Goal: Use online tool/utility: Utilize a website feature to perform a specific function

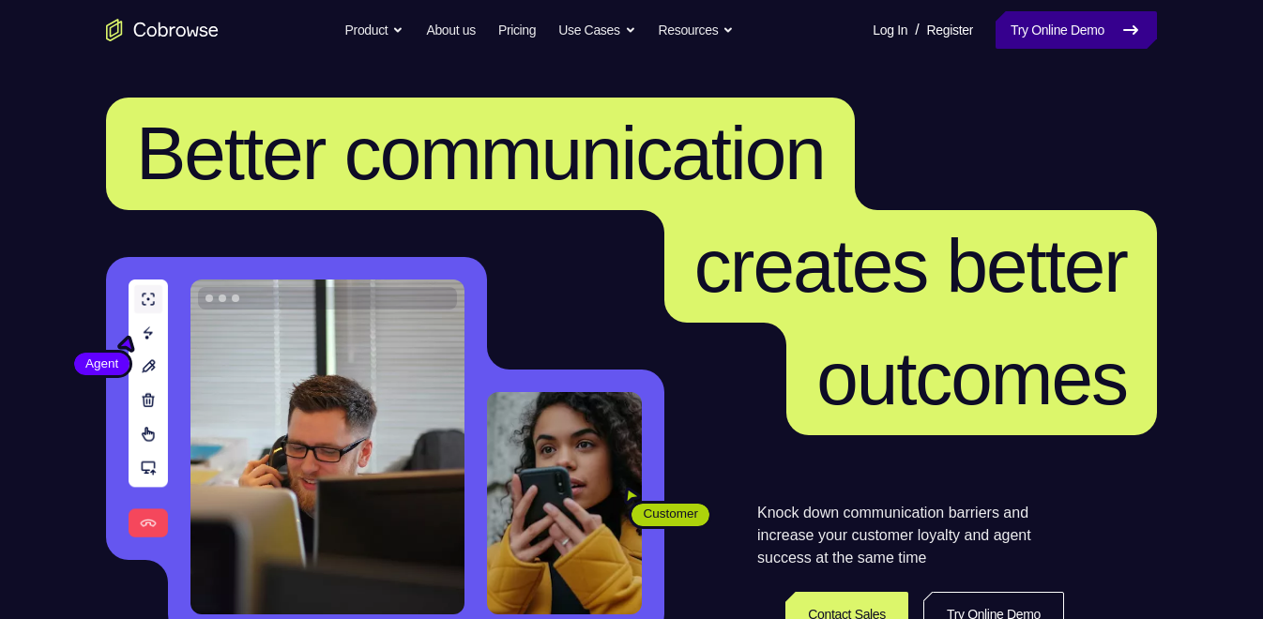
click at [1014, 18] on link "Try Online Demo" at bounding box center [1076, 30] width 161 height 38
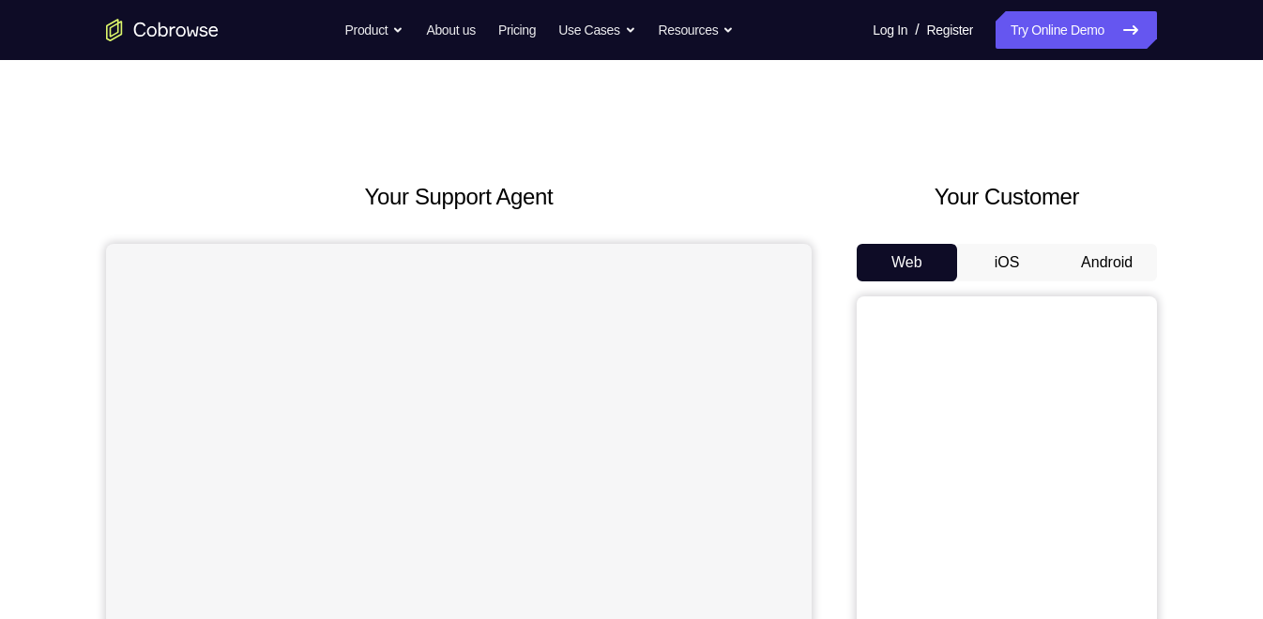
click at [1066, 270] on button "Android" at bounding box center [1106, 263] width 100 height 38
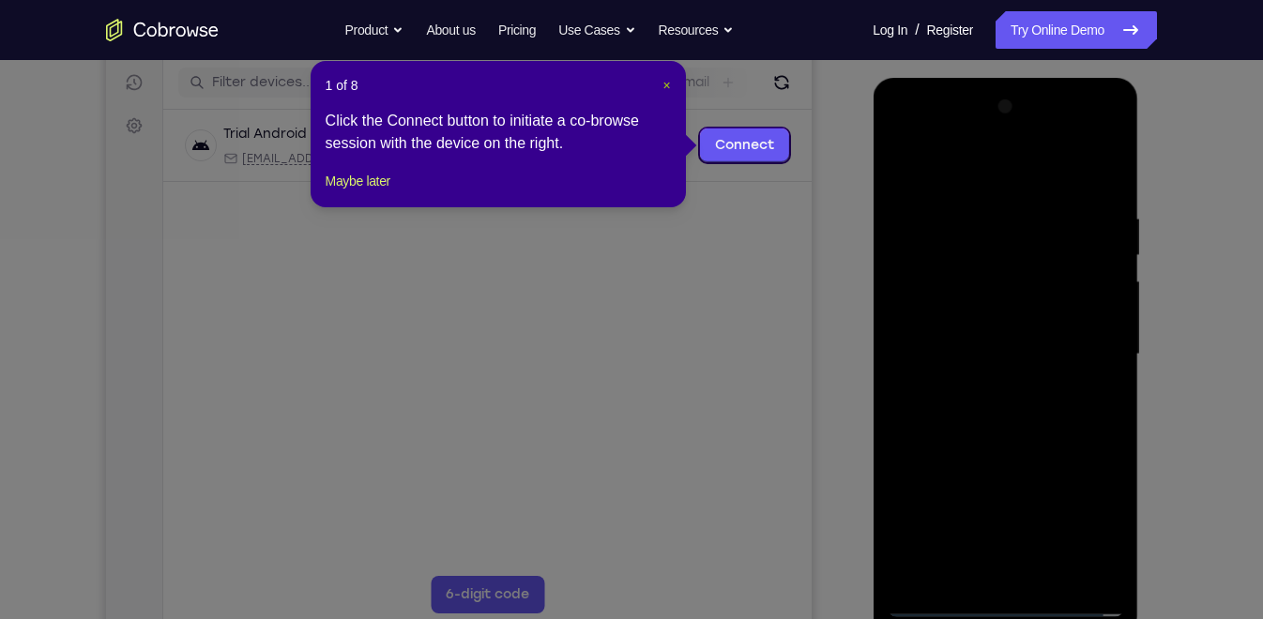
click at [667, 84] on span "×" at bounding box center [666, 85] width 8 height 15
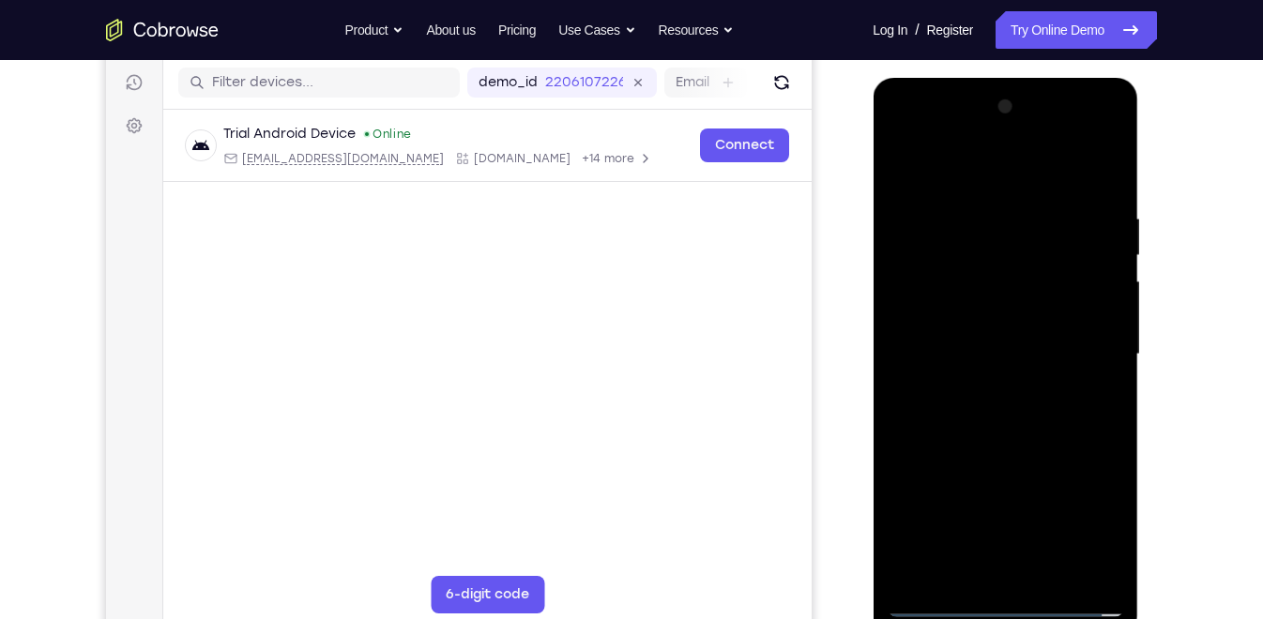
click at [1012, 594] on div at bounding box center [1005, 354] width 236 height 525
click at [1003, 606] on div at bounding box center [1005, 354] width 236 height 525
click at [1088, 521] on div at bounding box center [1005, 354] width 236 height 525
click at [925, 138] on div at bounding box center [1005, 354] width 236 height 525
click at [1088, 355] on div at bounding box center [1005, 354] width 236 height 525
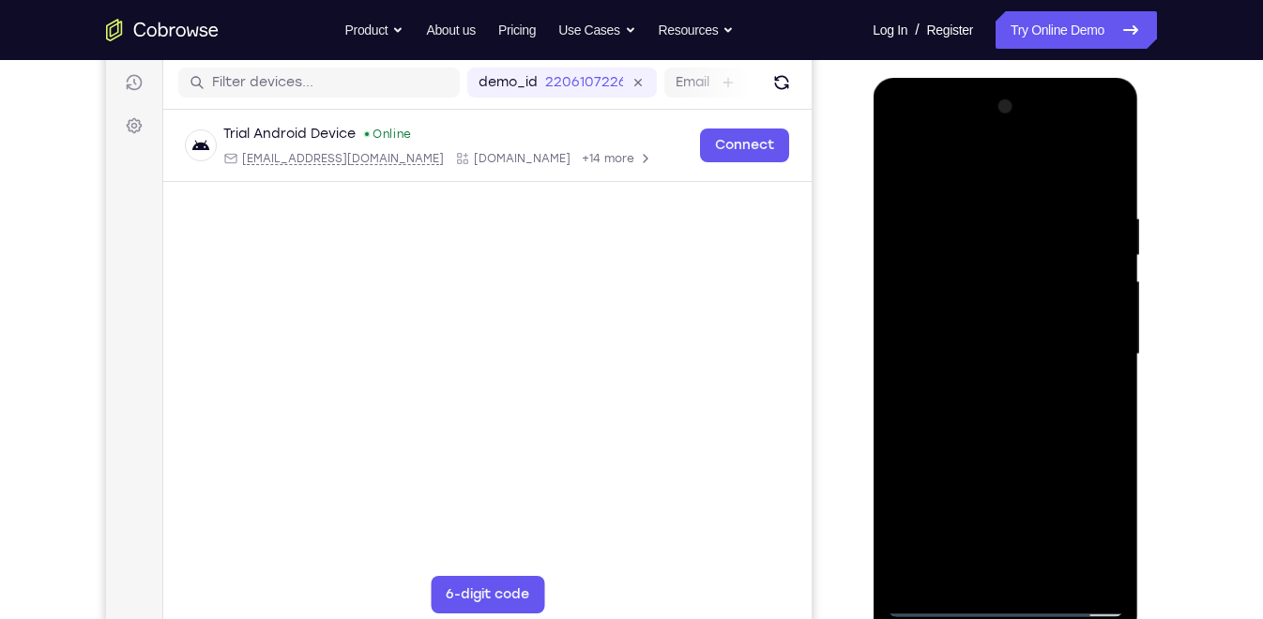
click at [988, 388] on div at bounding box center [1005, 354] width 236 height 525
click at [983, 330] on div at bounding box center [1005, 354] width 236 height 525
click at [960, 318] on div at bounding box center [1005, 354] width 236 height 525
click at [980, 361] on div at bounding box center [1005, 354] width 236 height 525
click at [1007, 419] on div at bounding box center [1005, 354] width 236 height 525
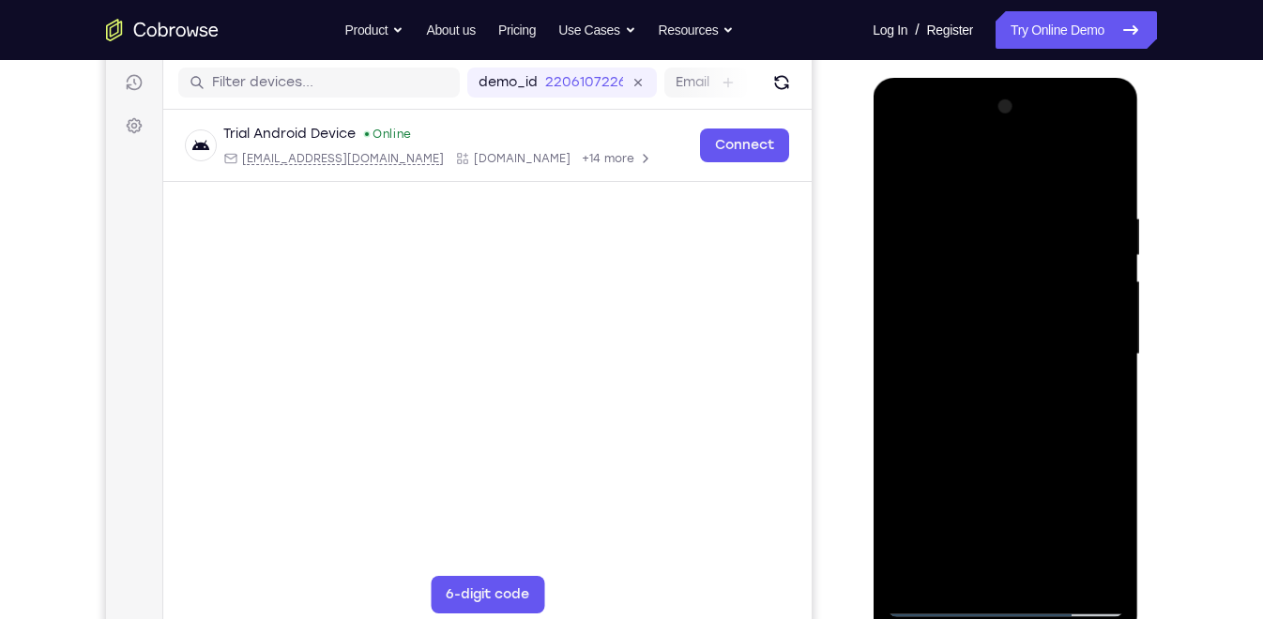
click at [1102, 188] on div at bounding box center [1005, 354] width 236 height 525
click at [1050, 571] on div at bounding box center [1005, 354] width 236 height 525
click at [1023, 456] on div at bounding box center [1005, 354] width 236 height 525
click at [904, 164] on div at bounding box center [1005, 354] width 236 height 525
click at [983, 213] on div at bounding box center [1005, 354] width 236 height 525
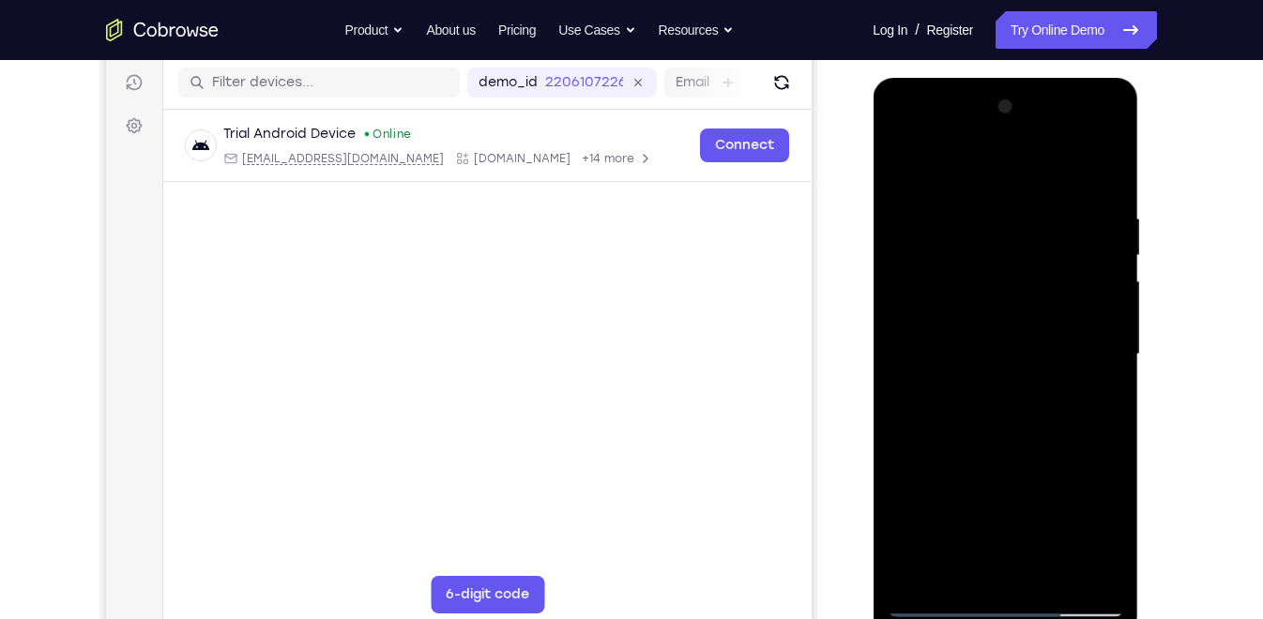
click at [1093, 314] on div at bounding box center [1005, 354] width 236 height 525
click at [1093, 324] on div at bounding box center [1005, 354] width 236 height 525
click at [1091, 319] on div at bounding box center [1005, 354] width 236 height 525
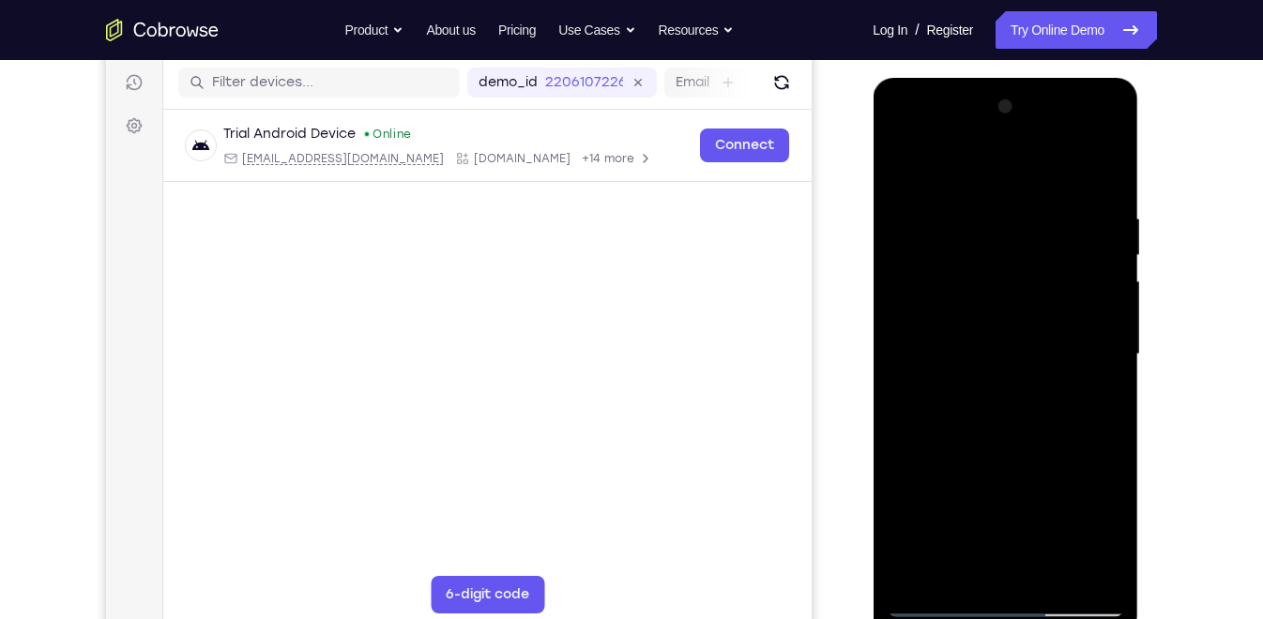
click at [898, 325] on div at bounding box center [1005, 354] width 236 height 525
click at [1079, 303] on div at bounding box center [1005, 354] width 236 height 525
click at [1088, 309] on div at bounding box center [1005, 354] width 236 height 525
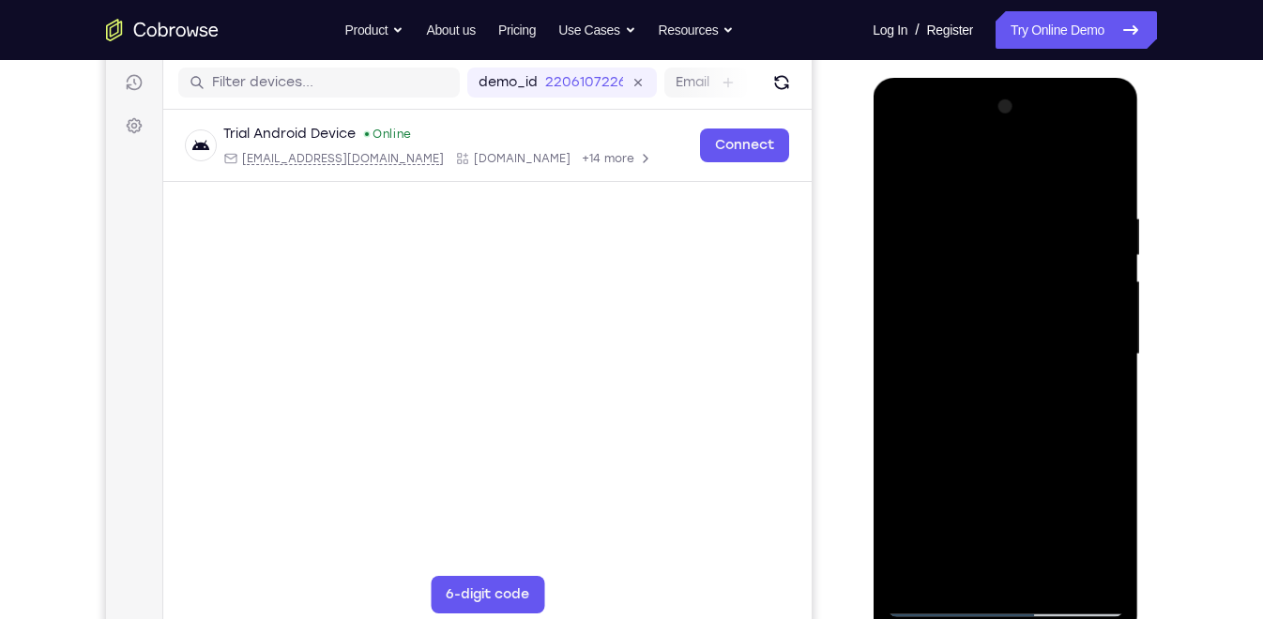
click at [1088, 309] on div at bounding box center [1005, 354] width 236 height 525
click at [1099, 566] on div at bounding box center [1005, 354] width 236 height 525
click at [1038, 524] on div at bounding box center [1005, 354] width 236 height 525
click at [1031, 502] on div at bounding box center [1005, 354] width 236 height 525
click at [905, 169] on div at bounding box center [1005, 354] width 236 height 525
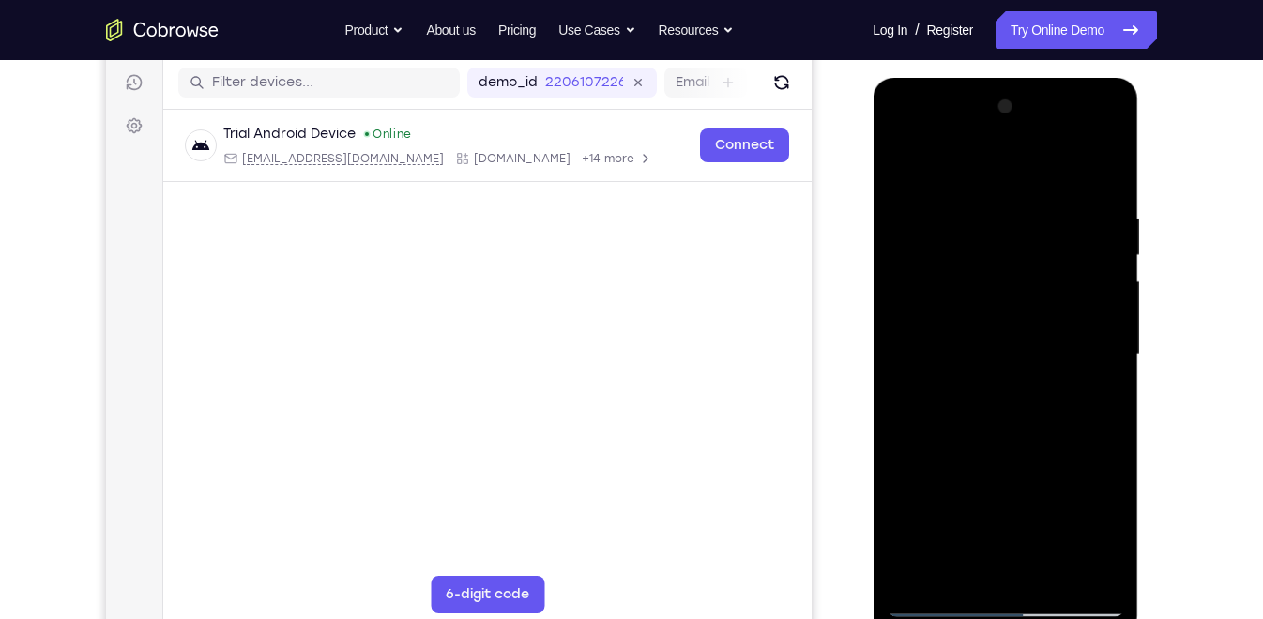
click at [1099, 341] on div at bounding box center [1005, 354] width 236 height 525
drag, startPoint x: 1100, startPoint y: 341, endPoint x: 989, endPoint y: 346, distance: 110.9
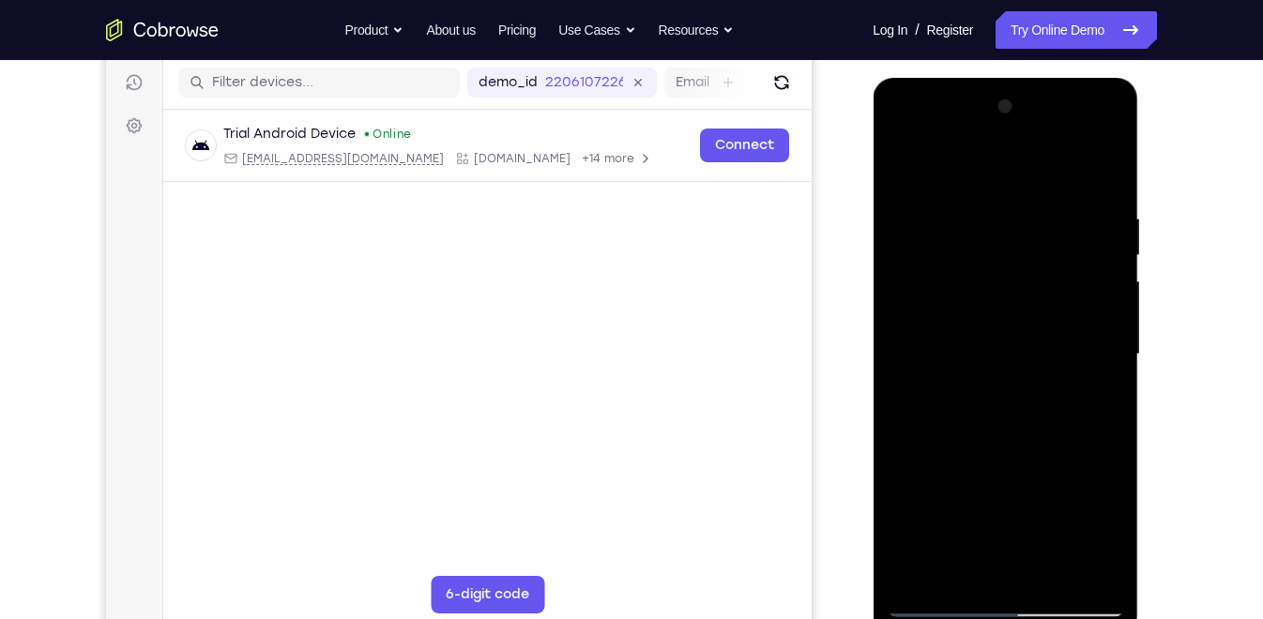
click at [989, 346] on div at bounding box center [1005, 354] width 236 height 525
click at [1090, 283] on div at bounding box center [1005, 354] width 236 height 525
click at [1098, 171] on div at bounding box center [1005, 354] width 236 height 525
click at [1042, 574] on div at bounding box center [1005, 354] width 236 height 525
drag, startPoint x: 981, startPoint y: 539, endPoint x: 1002, endPoint y: 437, distance: 103.4
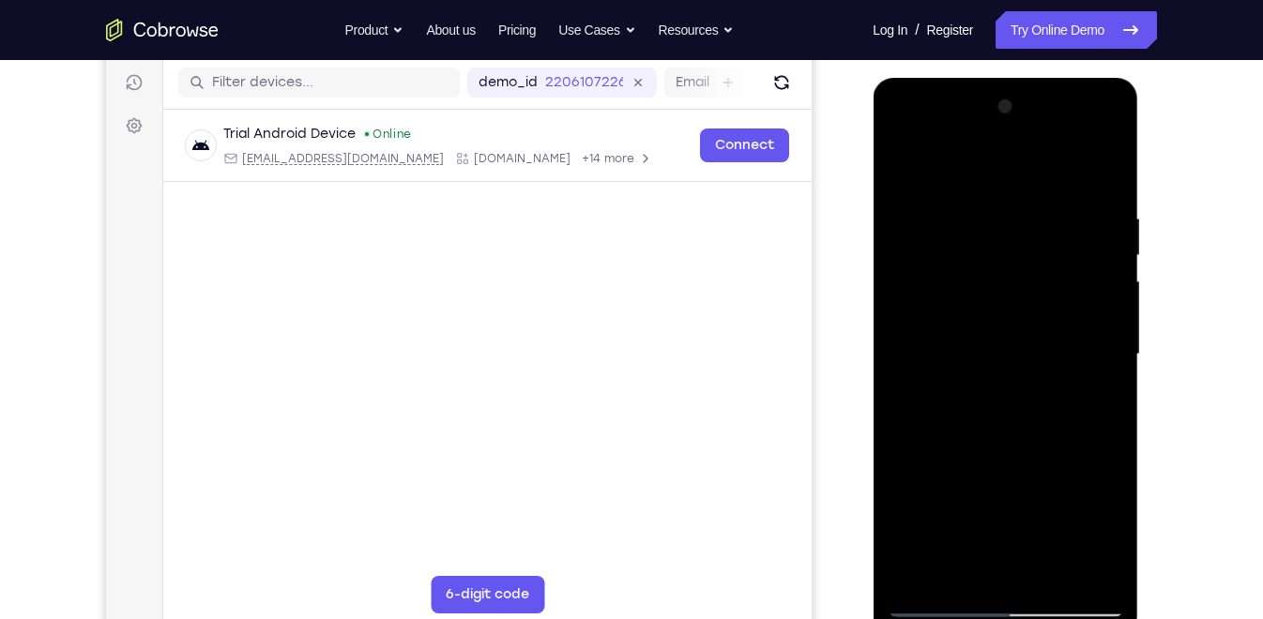
click at [1002, 437] on div at bounding box center [1005, 354] width 236 height 525
click at [985, 544] on div at bounding box center [1005, 354] width 236 height 525
click at [901, 169] on div at bounding box center [1005, 354] width 236 height 525
click at [919, 162] on div at bounding box center [1005, 354] width 236 height 525
click at [1106, 161] on div at bounding box center [1005, 354] width 236 height 525
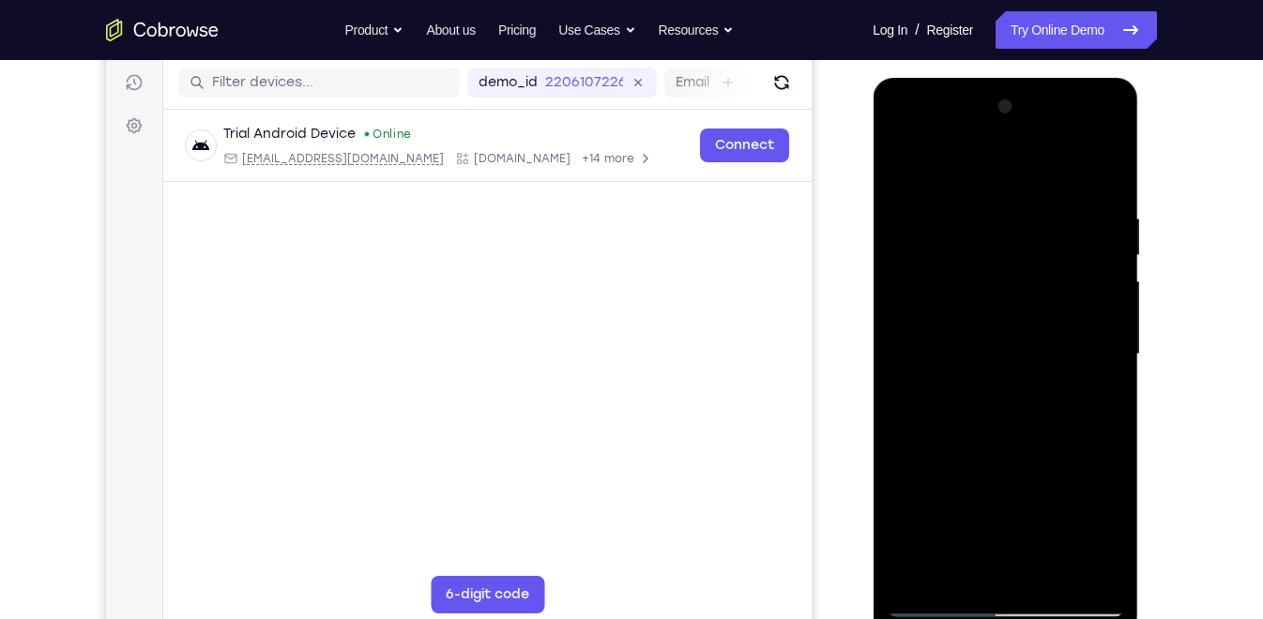
click at [950, 266] on div at bounding box center [1005, 354] width 236 height 525
click at [924, 578] on div at bounding box center [1005, 354] width 236 height 525
click at [567, 313] on main "demo_id 2206107226 2206107226 Email User ID Device ID Device name 6-digit code …" at bounding box center [487, 370] width 648 height 629
drag, startPoint x: 1006, startPoint y: 190, endPoint x: 1030, endPoint y: 539, distance: 349.0
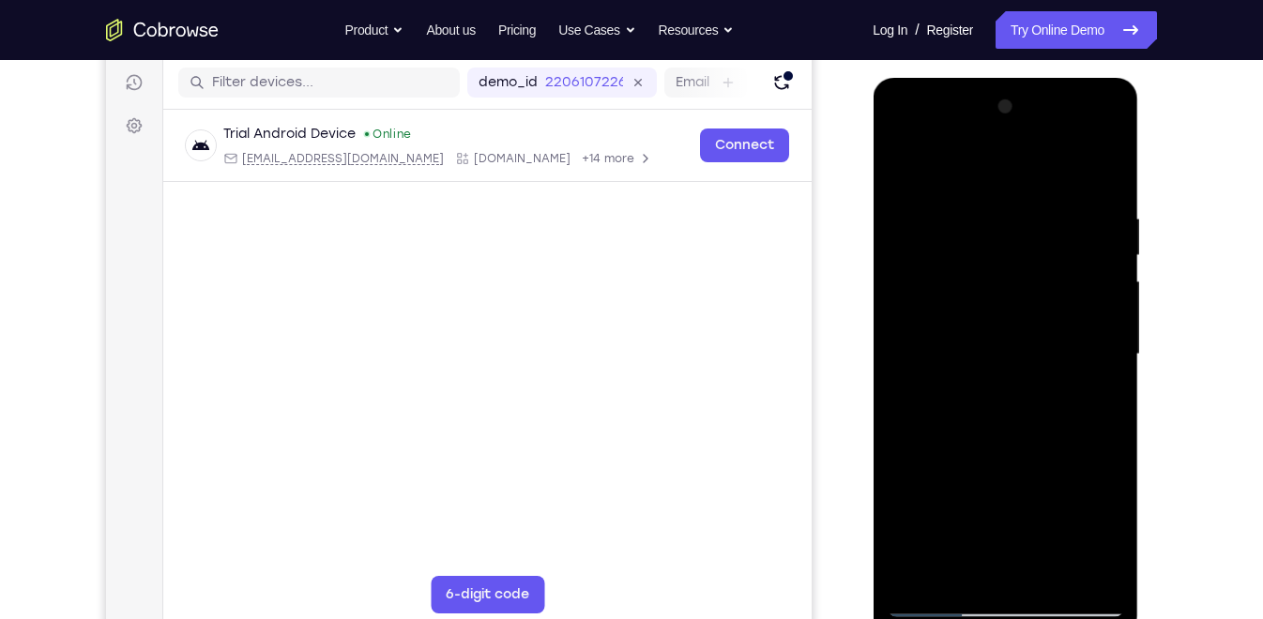
click at [1030, 539] on div at bounding box center [1005, 354] width 236 height 525
drag, startPoint x: 985, startPoint y: 207, endPoint x: 1041, endPoint y: 274, distance: 87.2
click at [1041, 274] on div at bounding box center [1005, 354] width 236 height 525
drag, startPoint x: 1084, startPoint y: 322, endPoint x: 1103, endPoint y: 252, distance: 72.2
click at [1103, 252] on div at bounding box center [1005, 354] width 236 height 525
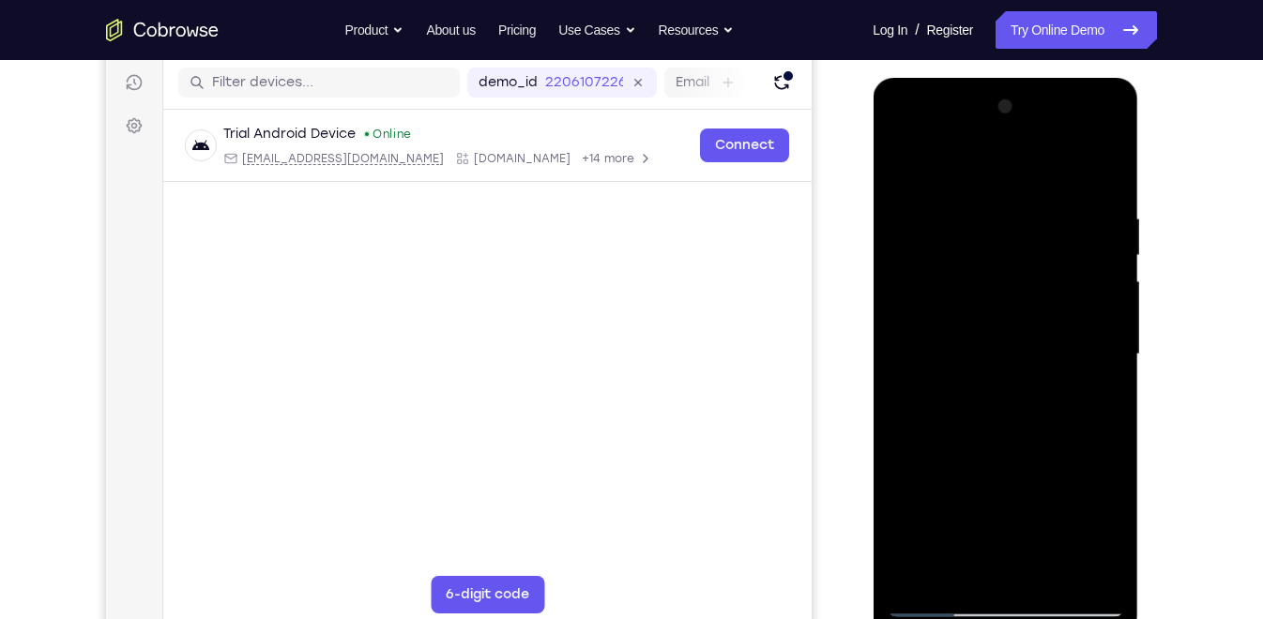
drag, startPoint x: 920, startPoint y: 303, endPoint x: 1050, endPoint y: 296, distance: 130.6
click at [1050, 296] on div at bounding box center [1005, 354] width 236 height 525
drag, startPoint x: 948, startPoint y: 312, endPoint x: 1047, endPoint y: 331, distance: 101.4
click at [1047, 331] on div at bounding box center [1005, 354] width 236 height 525
drag, startPoint x: 1087, startPoint y: 397, endPoint x: 1114, endPoint y: 303, distance: 97.4
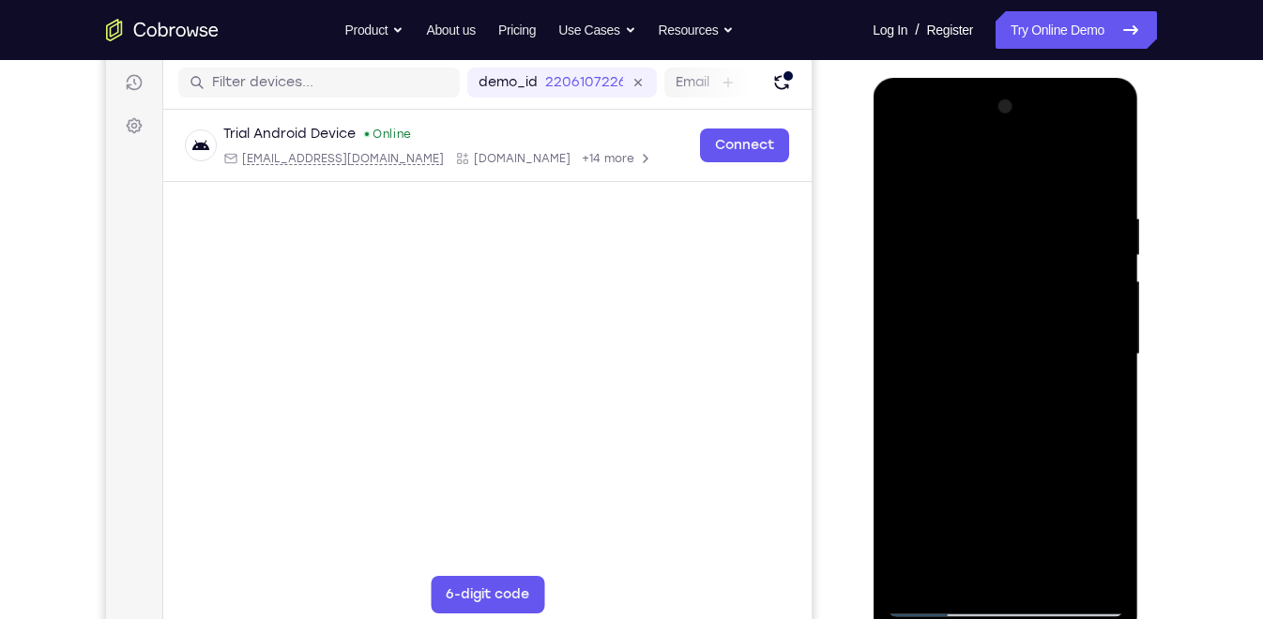
click at [1114, 303] on div at bounding box center [1005, 354] width 236 height 525
click at [1092, 172] on div at bounding box center [1005, 354] width 236 height 525
drag, startPoint x: 1008, startPoint y: 251, endPoint x: 1015, endPoint y: 494, distance: 242.2
click at [1015, 494] on div at bounding box center [1005, 354] width 236 height 525
drag, startPoint x: 1015, startPoint y: 494, endPoint x: 1028, endPoint y: 362, distance: 132.0
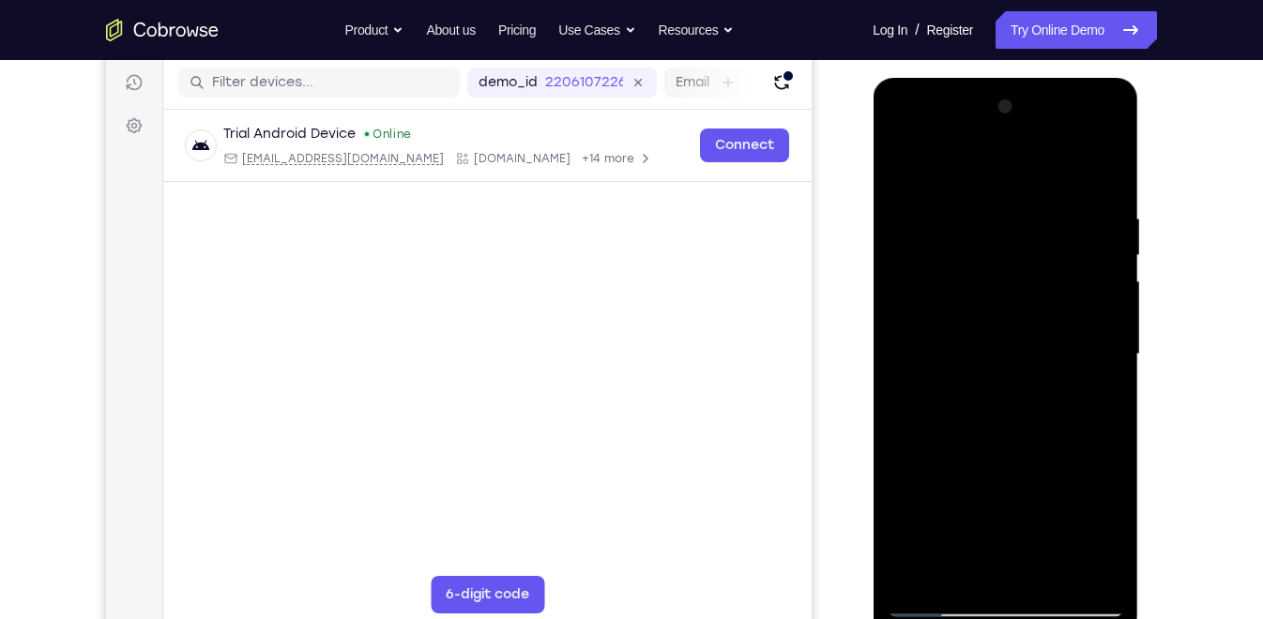
click at [1028, 362] on div at bounding box center [1005, 354] width 236 height 525
click at [1115, 311] on div at bounding box center [1005, 354] width 236 height 525
drag, startPoint x: 1027, startPoint y: 526, endPoint x: 1028, endPoint y: 598, distance: 71.3
click at [1028, 598] on div at bounding box center [1005, 354] width 236 height 525
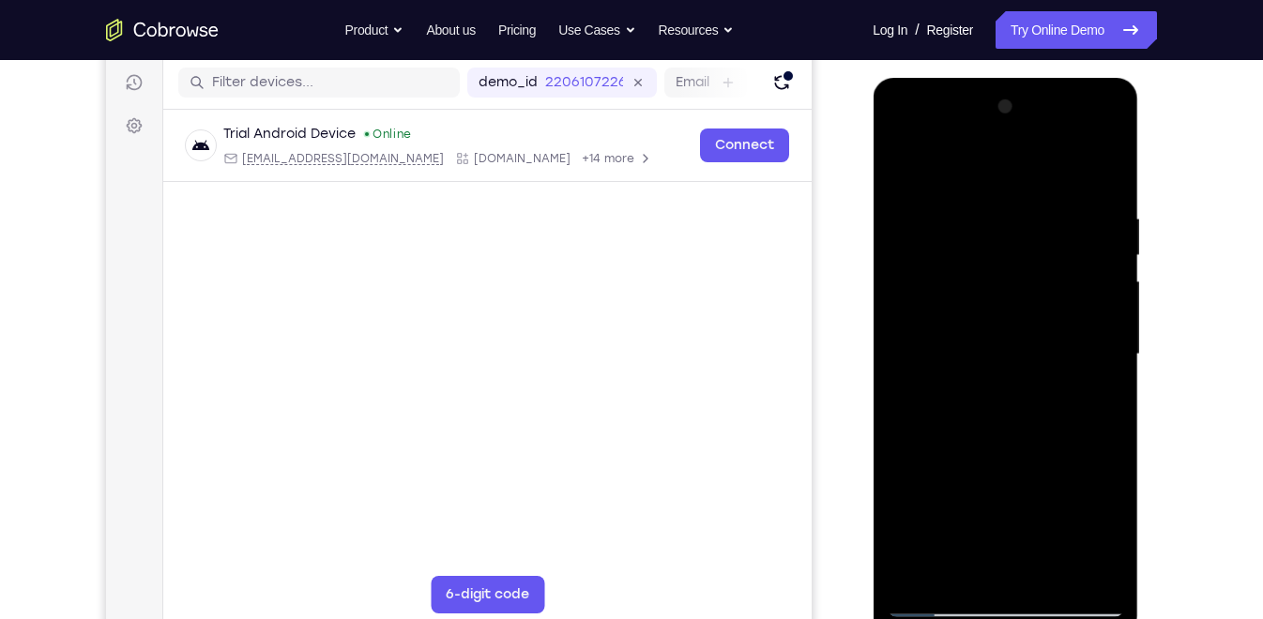
click at [955, 222] on div at bounding box center [1005, 354] width 236 height 525
click at [1079, 316] on div at bounding box center [1005, 354] width 236 height 525
drag, startPoint x: 1048, startPoint y: 266, endPoint x: 1058, endPoint y: 443, distance: 176.7
click at [1058, 443] on div at bounding box center [1005, 354] width 236 height 525
click at [903, 164] on div at bounding box center [1005, 354] width 236 height 525
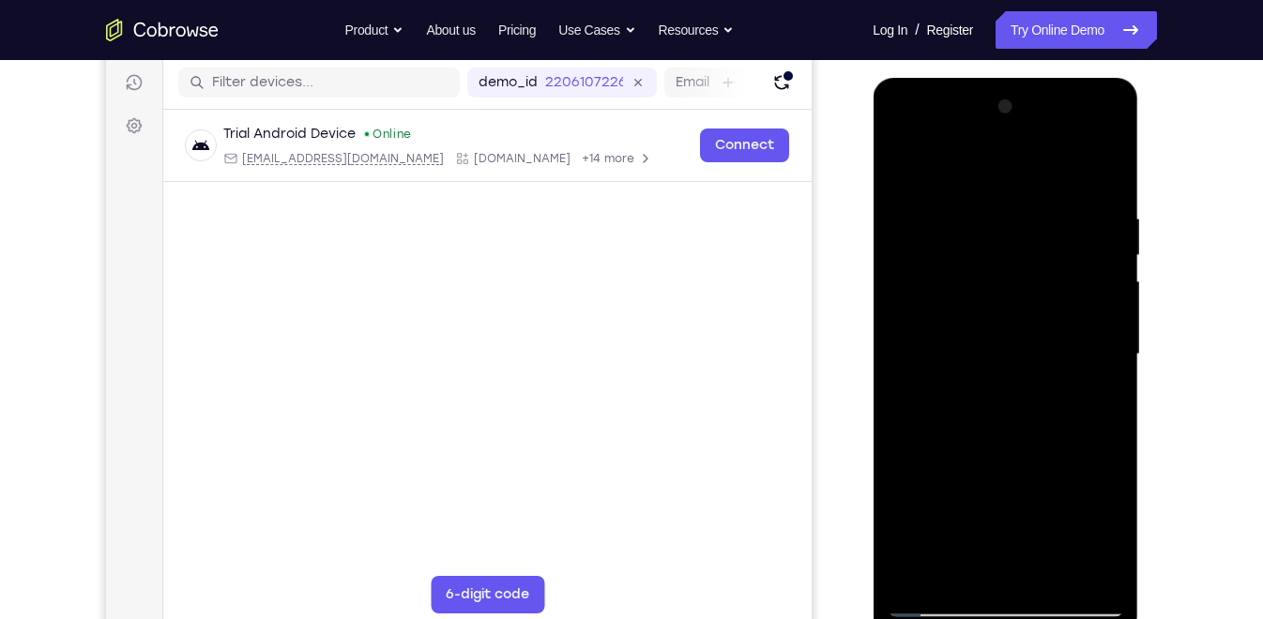
click at [903, 164] on div at bounding box center [1005, 354] width 236 height 525
click at [1087, 569] on div at bounding box center [1005, 354] width 236 height 525
drag, startPoint x: 966, startPoint y: 469, endPoint x: 976, endPoint y: 386, distance: 84.0
click at [976, 386] on div at bounding box center [1005, 354] width 236 height 525
drag, startPoint x: 921, startPoint y: 580, endPoint x: 894, endPoint y: 518, distance: 67.6
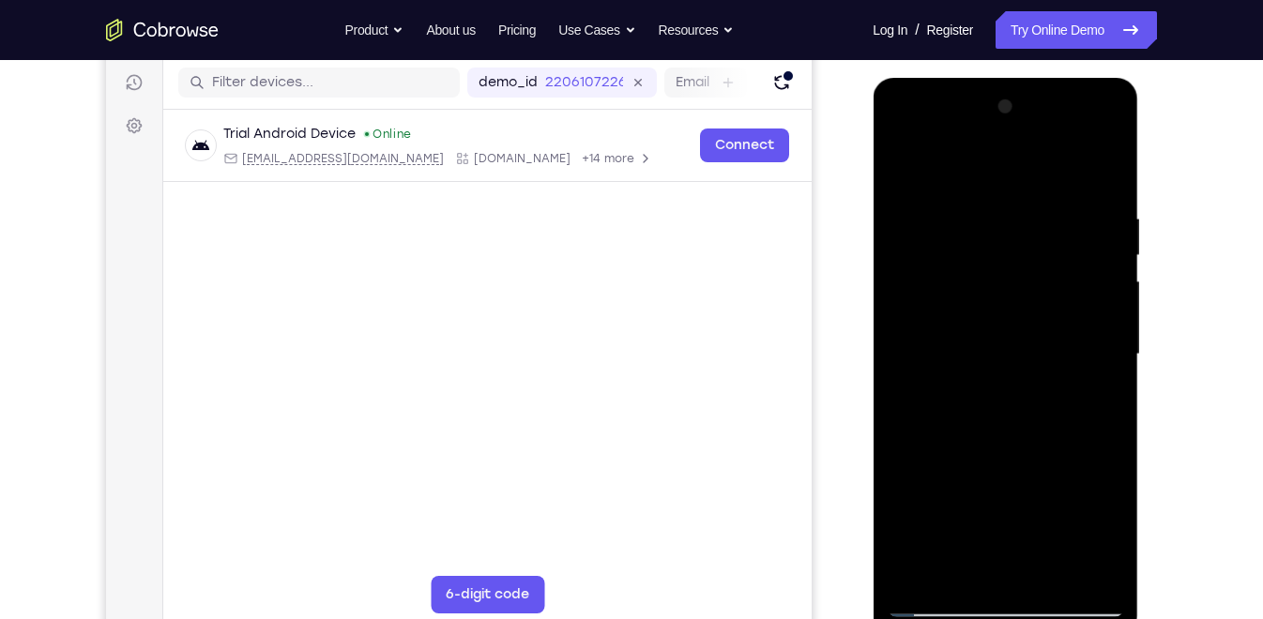
click at [894, 518] on div at bounding box center [1005, 354] width 236 height 525
click at [978, 202] on div at bounding box center [1005, 354] width 236 height 525
drag, startPoint x: 1078, startPoint y: 358, endPoint x: 1112, endPoint y: 188, distance: 174.1
click at [1112, 188] on div at bounding box center [1005, 354] width 236 height 525
click at [1104, 180] on div at bounding box center [1005, 354] width 236 height 525
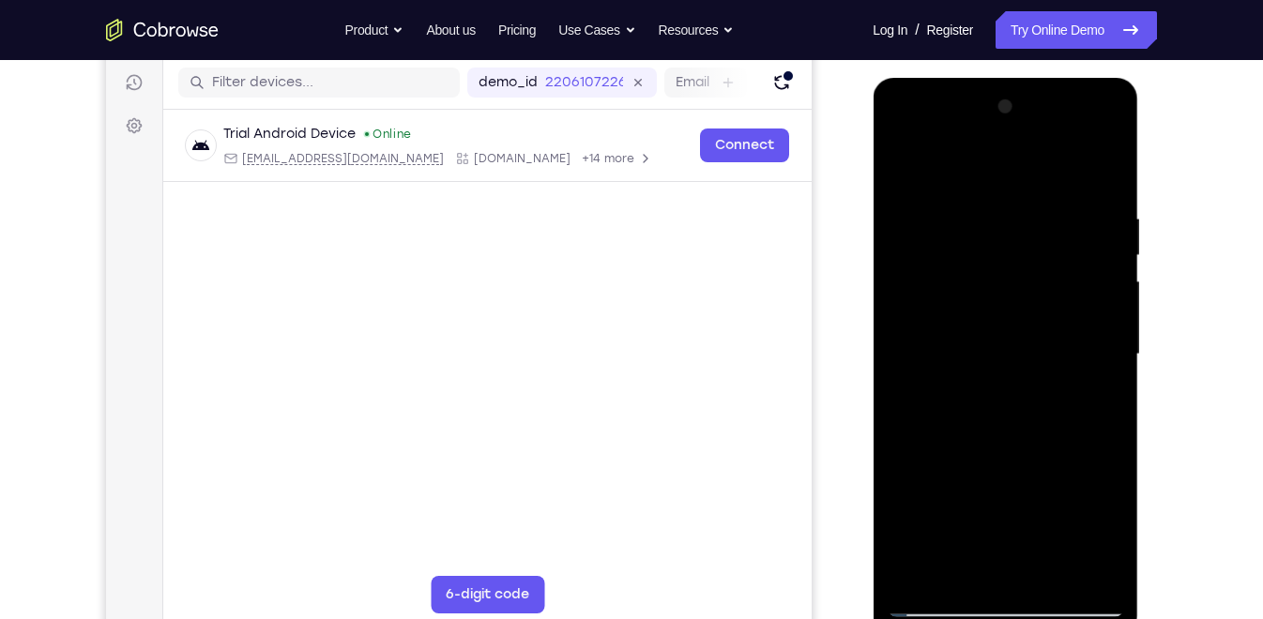
click at [1090, 279] on div at bounding box center [1005, 354] width 236 height 525
drag, startPoint x: 1094, startPoint y: 314, endPoint x: 1107, endPoint y: 258, distance: 57.8
click at [1107, 258] on div at bounding box center [1005, 354] width 236 height 525
click at [1098, 166] on div at bounding box center [1005, 354] width 236 height 525
